Goal: Find specific page/section: Find specific page/section

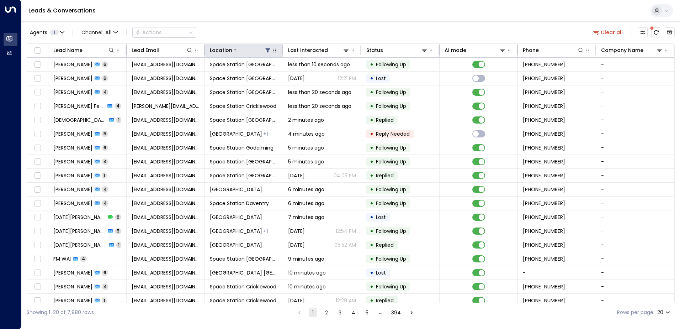
click at [268, 51] on icon at bounding box center [268, 50] width 6 height 6
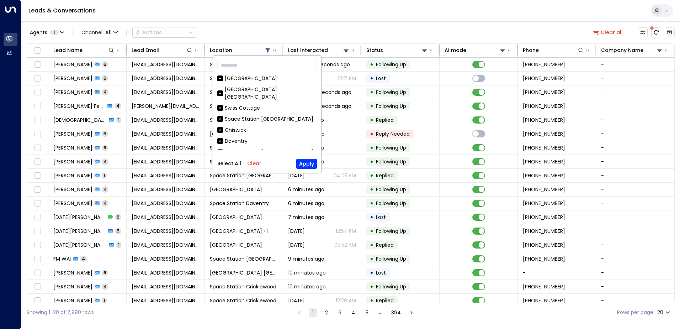
click at [255, 164] on button "Clear" at bounding box center [254, 163] width 14 height 6
click at [259, 148] on div "Space Station [GEOGRAPHIC_DATA]" at bounding box center [269, 151] width 89 height 7
click at [300, 165] on button "Apply" at bounding box center [306, 164] width 21 height 10
